Goal: Task Accomplishment & Management: Manage account settings

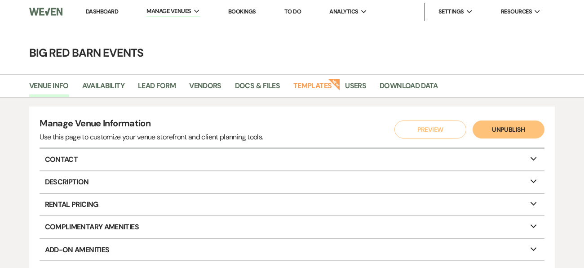
click at [64, 157] on p "Contact Expand" at bounding box center [292, 160] width 505 height 22
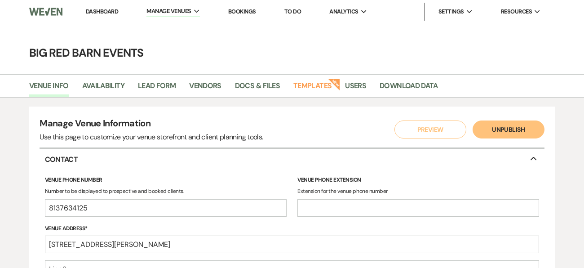
select select "10"
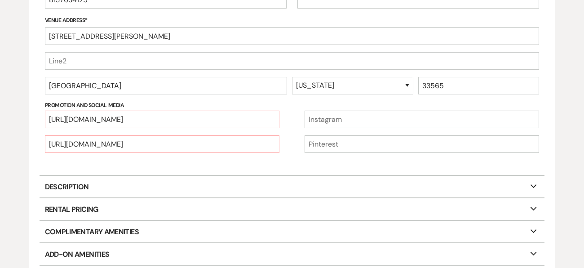
scroll to position [211, 0]
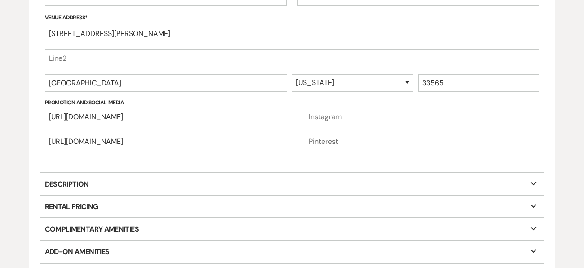
click at [70, 186] on p "Description Expand" at bounding box center [292, 184] width 505 height 22
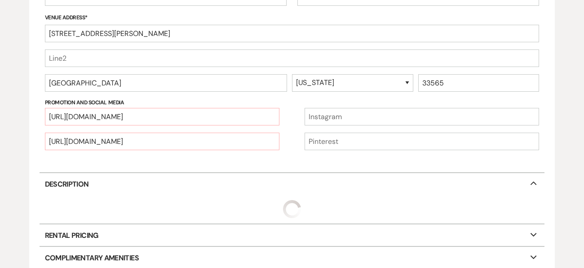
select select "1"
select select "14"
select select "17"
select select "3"
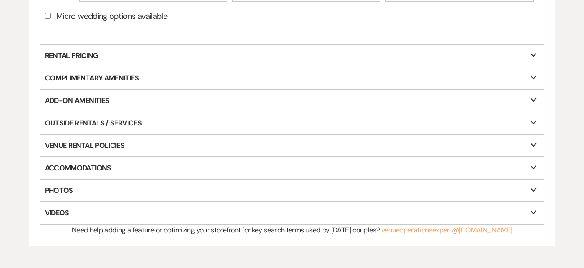
scroll to position [762, 0]
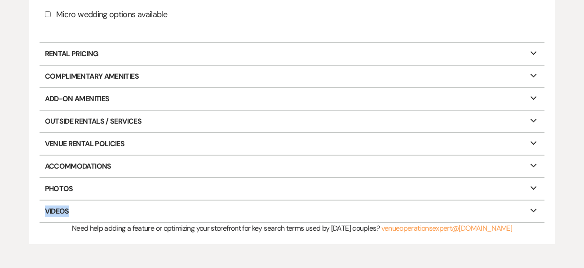
drag, startPoint x: 579, startPoint y: 205, endPoint x: 584, endPoint y: 194, distance: 12.3
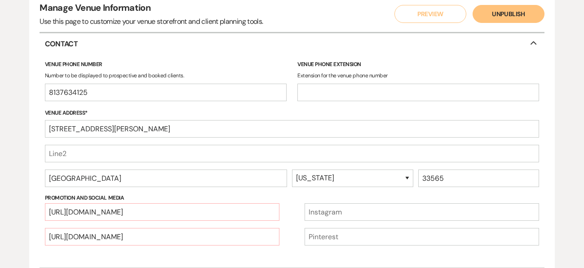
scroll to position [0, 0]
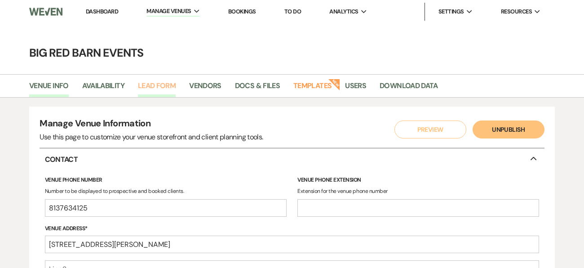
click at [158, 86] on link "Lead Form" at bounding box center [157, 88] width 38 height 17
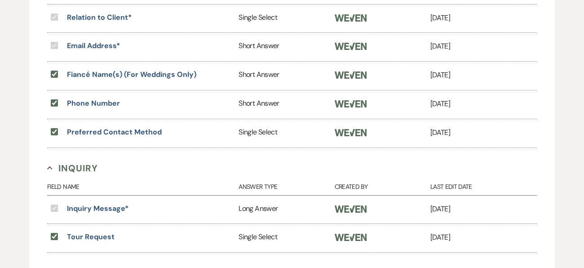
scroll to position [439, 0]
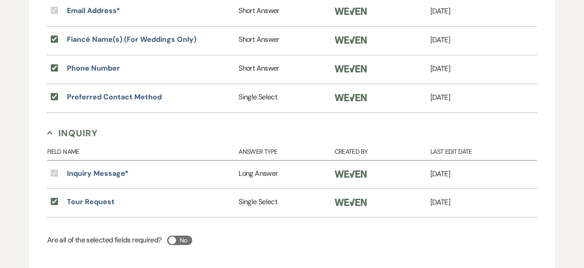
click at [95, 172] on div "Inquiry Message *" at bounding box center [87, 174] width 81 height 13
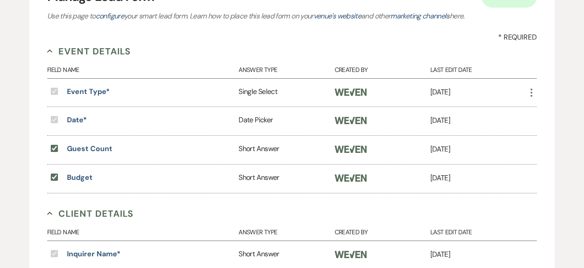
scroll to position [0, 0]
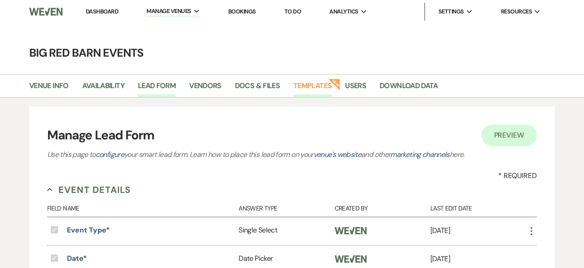
click at [322, 88] on link "Templates" at bounding box center [312, 88] width 38 height 17
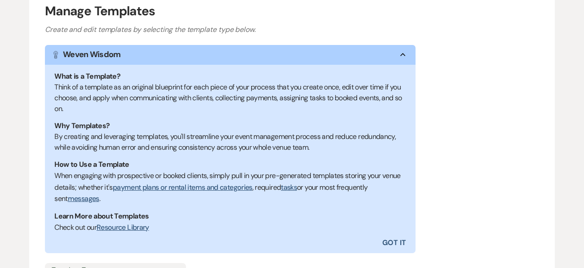
scroll to position [238, 0]
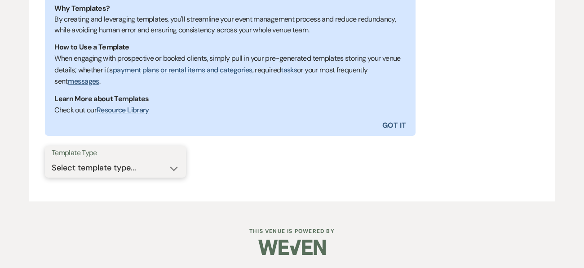
click at [171, 170] on select "Select template type... Task List Message Templates Payment Plan Inventory Item…" at bounding box center [116, 168] width 128 height 18
select select "Message Templates"
click at [52, 159] on select "Select template type... Task List Message Templates Payment Plan Inventory Item…" at bounding box center [116, 168] width 128 height 18
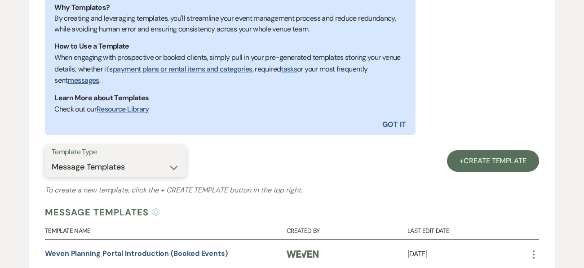
scroll to position [388, 0]
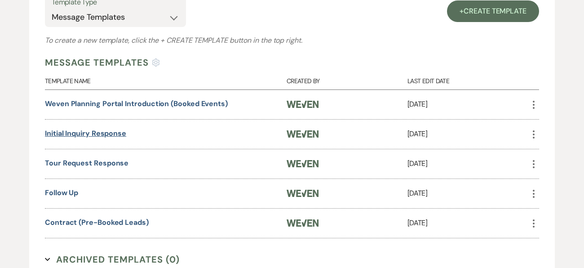
click at [104, 133] on link "Initial Inquiry Response" at bounding box center [85, 132] width 81 height 9
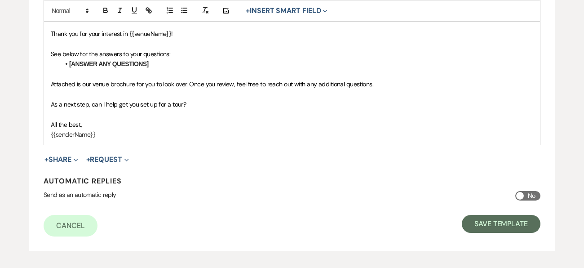
scroll to position [272, 0]
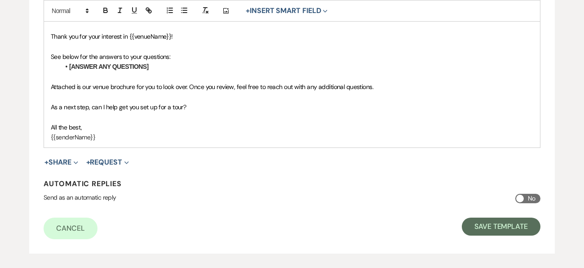
drag, startPoint x: 87, startPoint y: 126, endPoint x: 50, endPoint y: 31, distance: 102.4
click at [50, 31] on div "{{recipientFirstName}}, Thank you for your interest in {{venueName}}! See below…" at bounding box center [292, 77] width 496 height 142
copy div "Thank you for your interest in {{venueName}}! See below for the answers to your…"
